Goal: Use online tool/utility: Utilize a website feature to perform a specific function

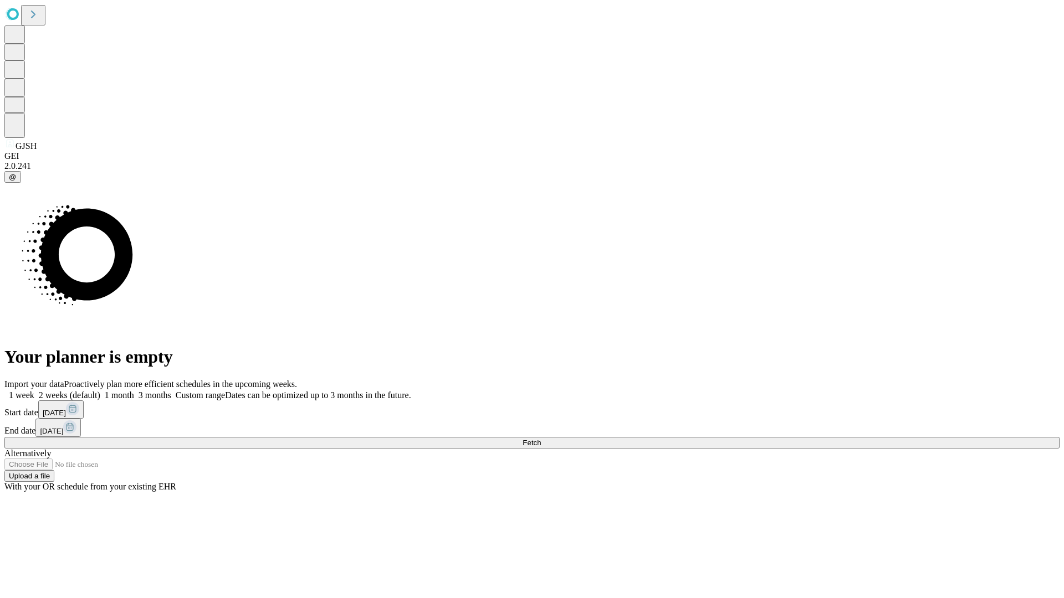
click at [541, 439] on span "Fetch" at bounding box center [531, 443] width 18 height 8
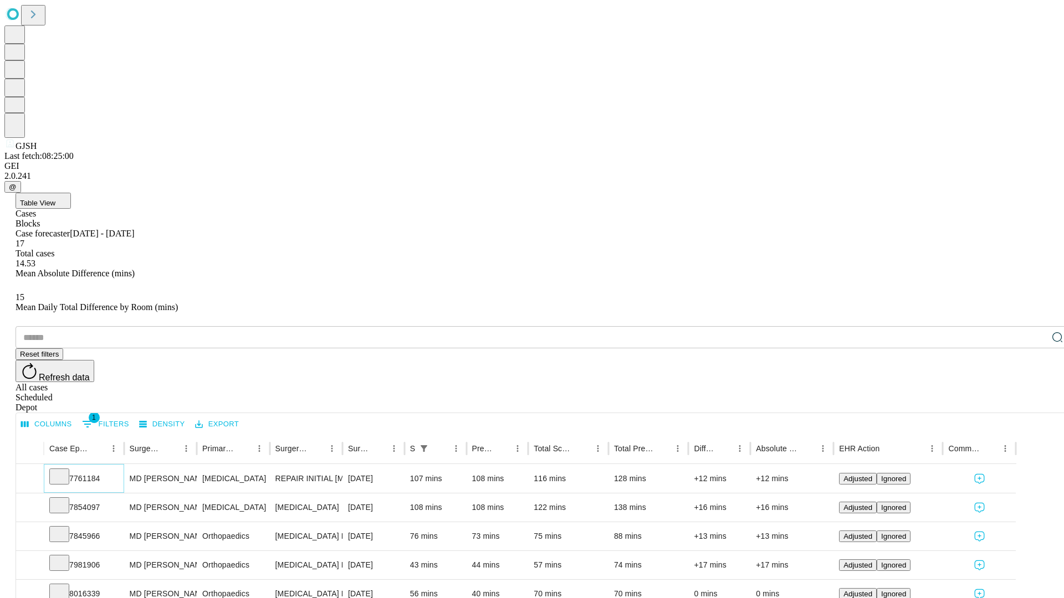
click at [65, 470] on icon at bounding box center [59, 475] width 11 height 11
